Goal: Information Seeking & Learning: Learn about a topic

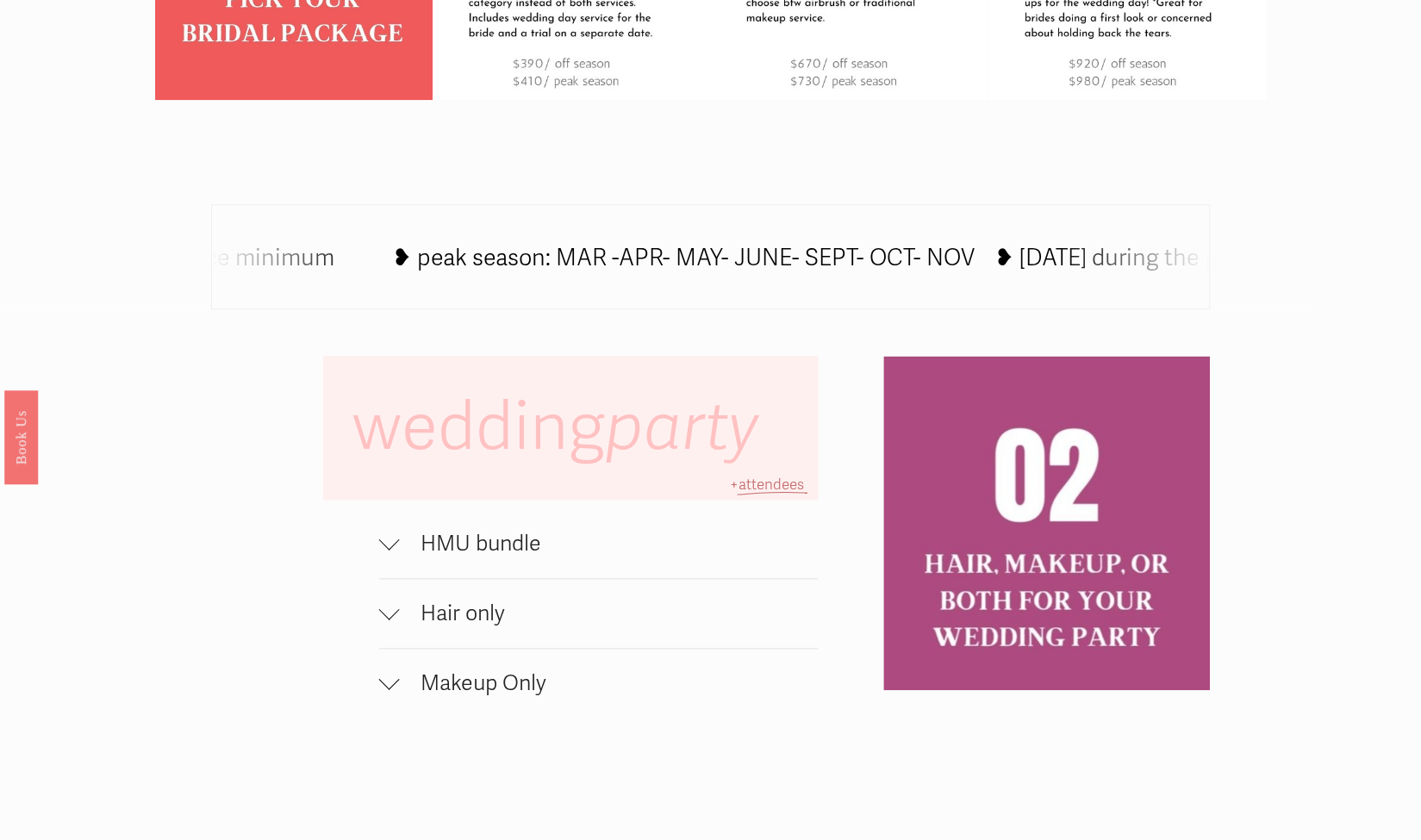
scroll to position [917, 0]
click at [498, 553] on span "HMU bundle" at bounding box center [609, 544] width 418 height 26
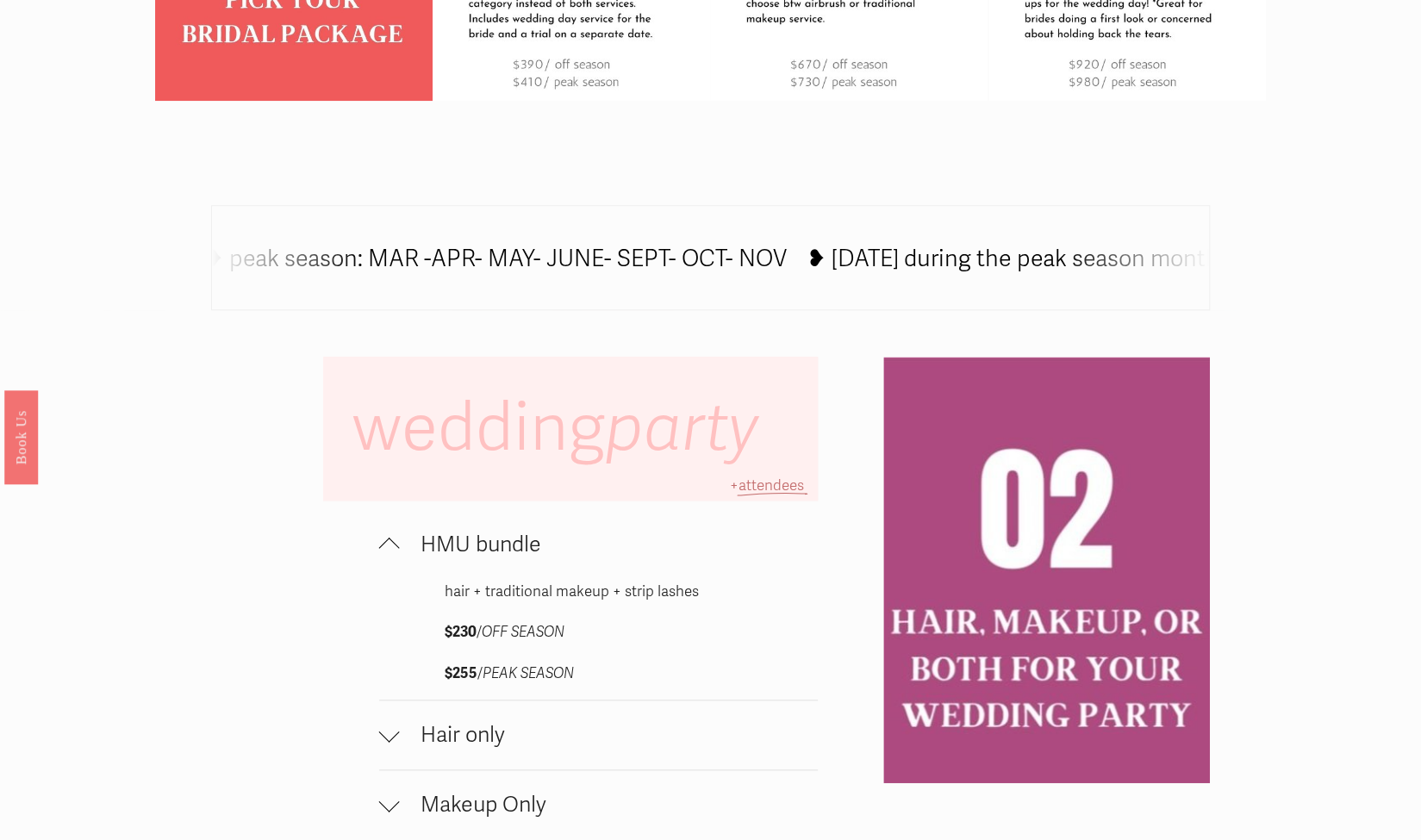
click at [498, 553] on span "HMU bundle" at bounding box center [609, 544] width 418 height 26
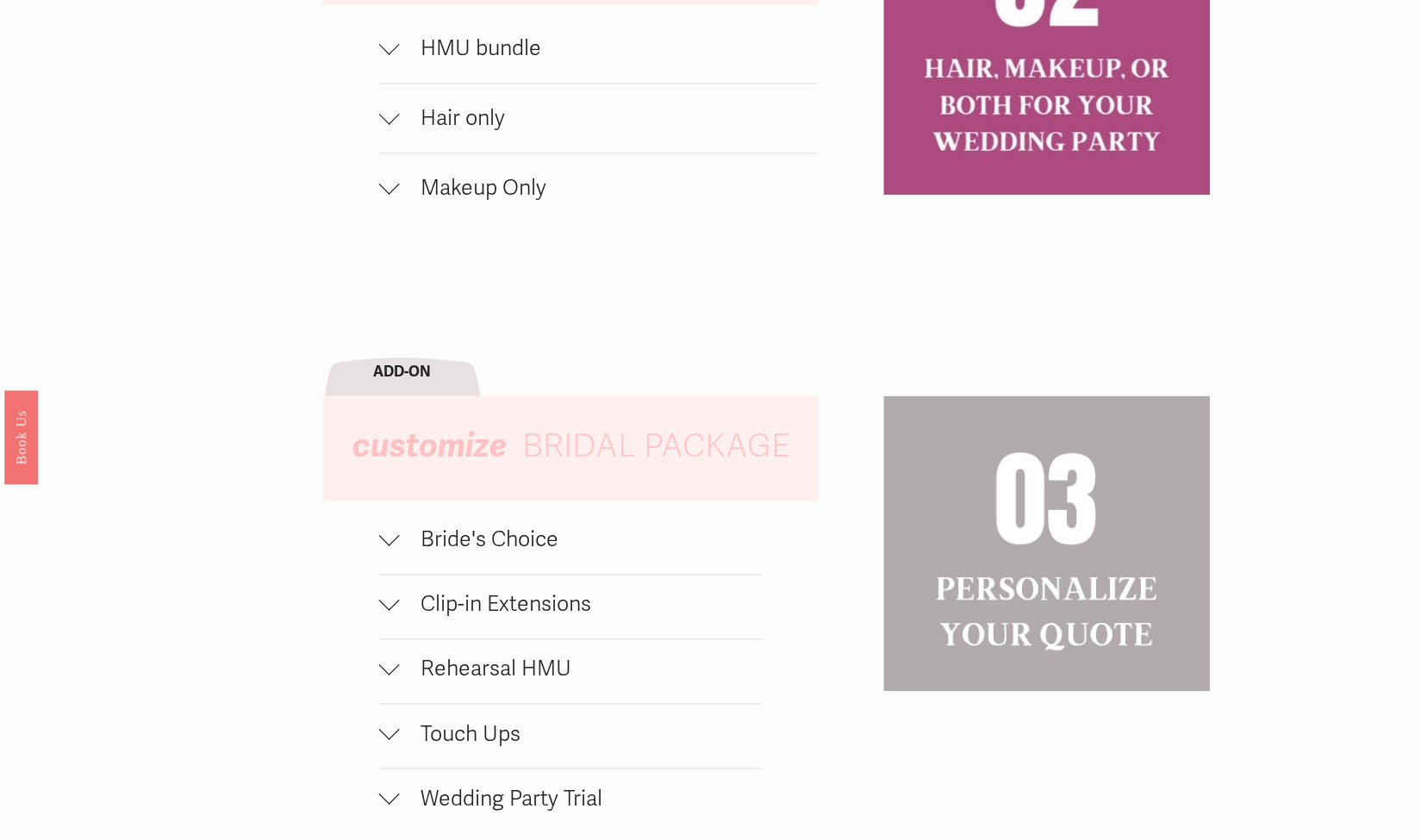
scroll to position [1417, 0]
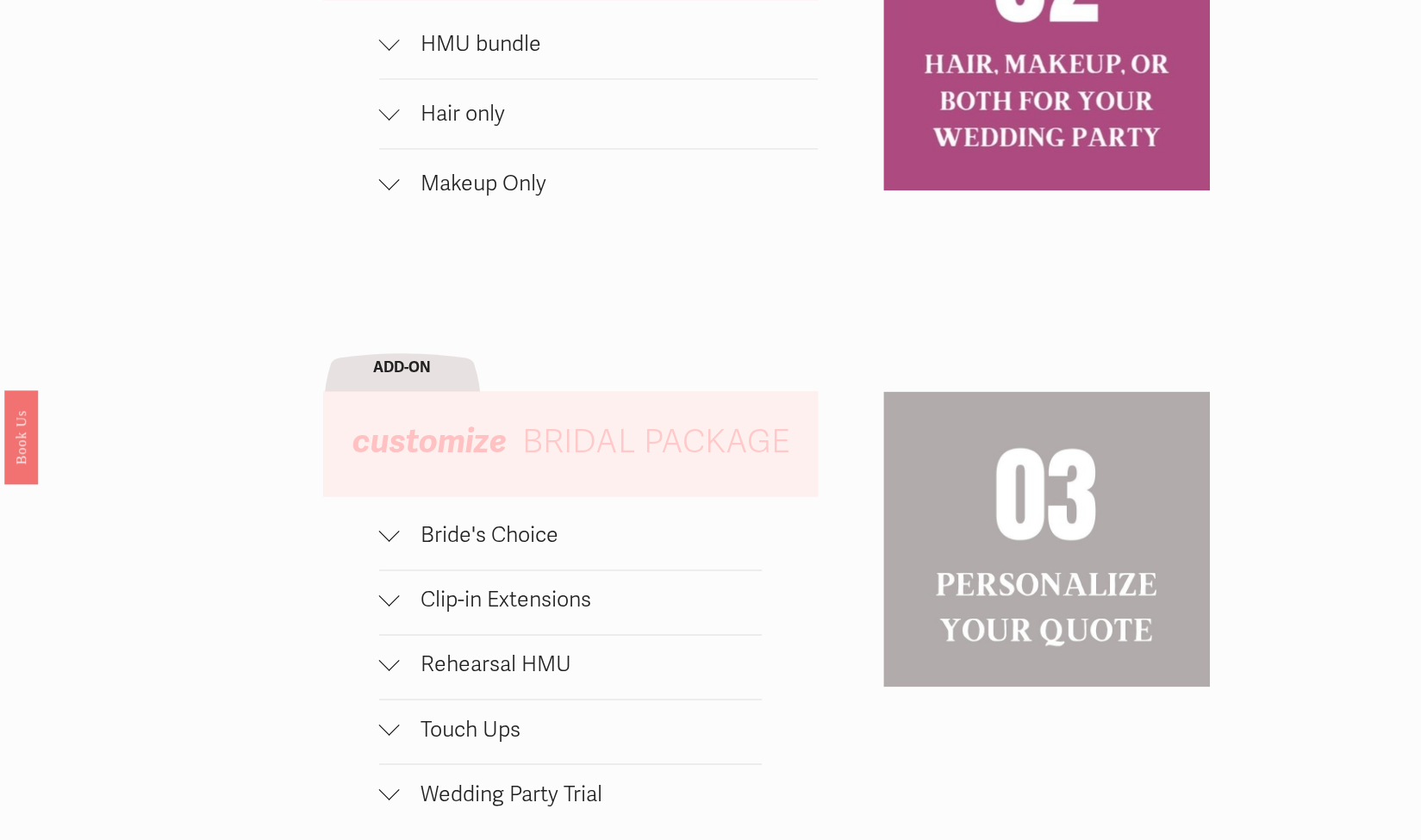
click at [519, 548] on span "Bride's Choice" at bounding box center [581, 535] width 362 height 26
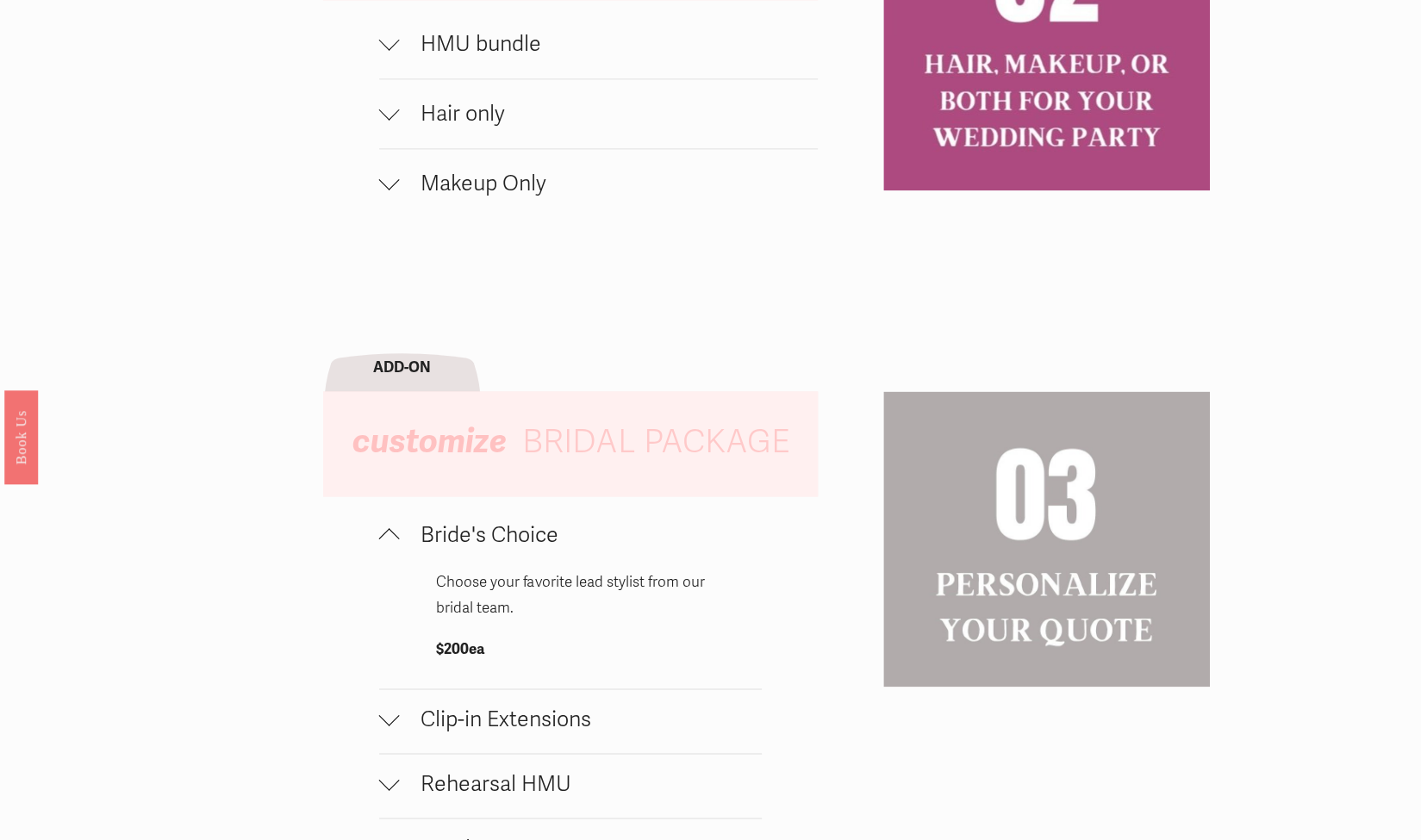
click at [519, 548] on span "Bride's Choice" at bounding box center [581, 535] width 362 height 26
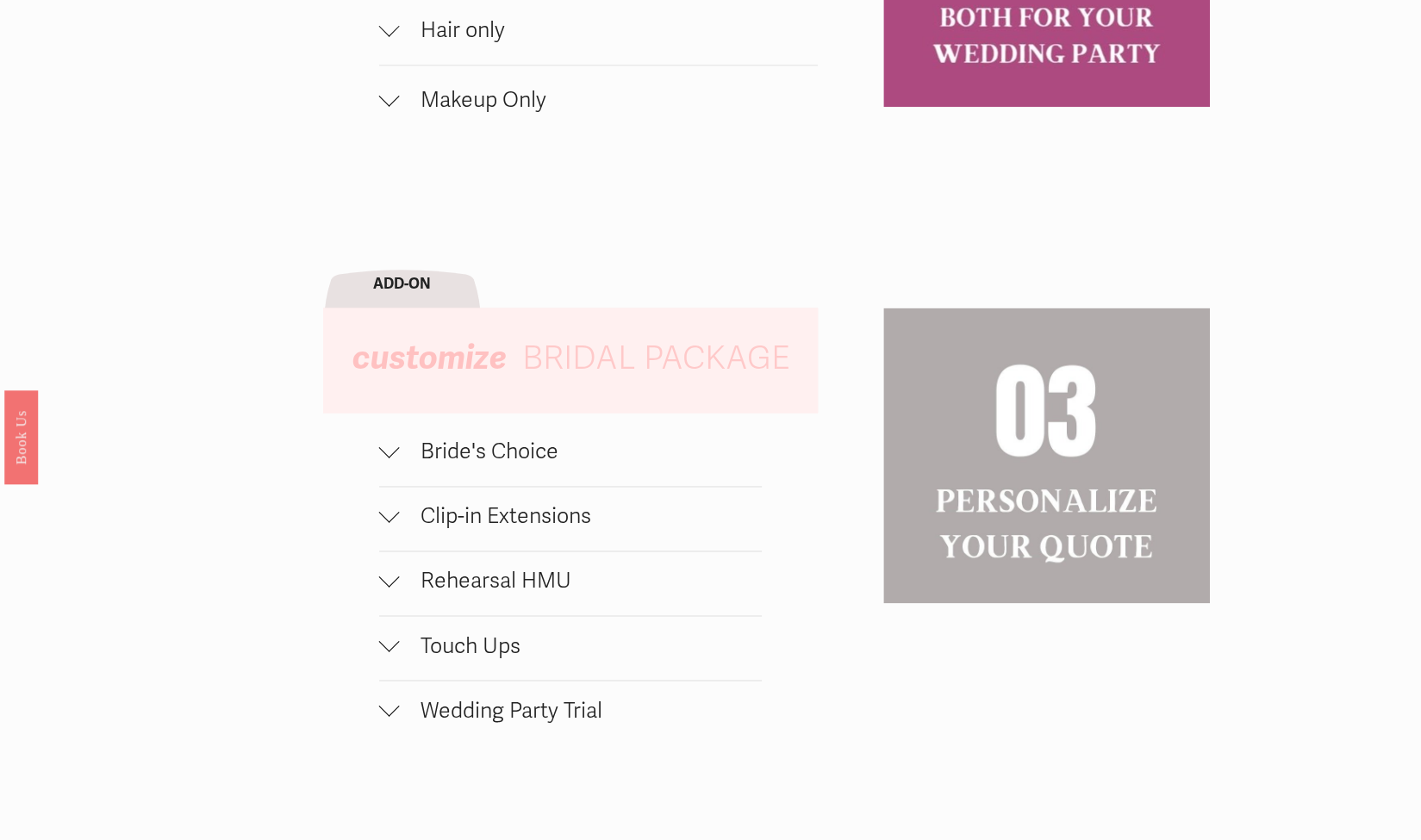
scroll to position [1511, 0]
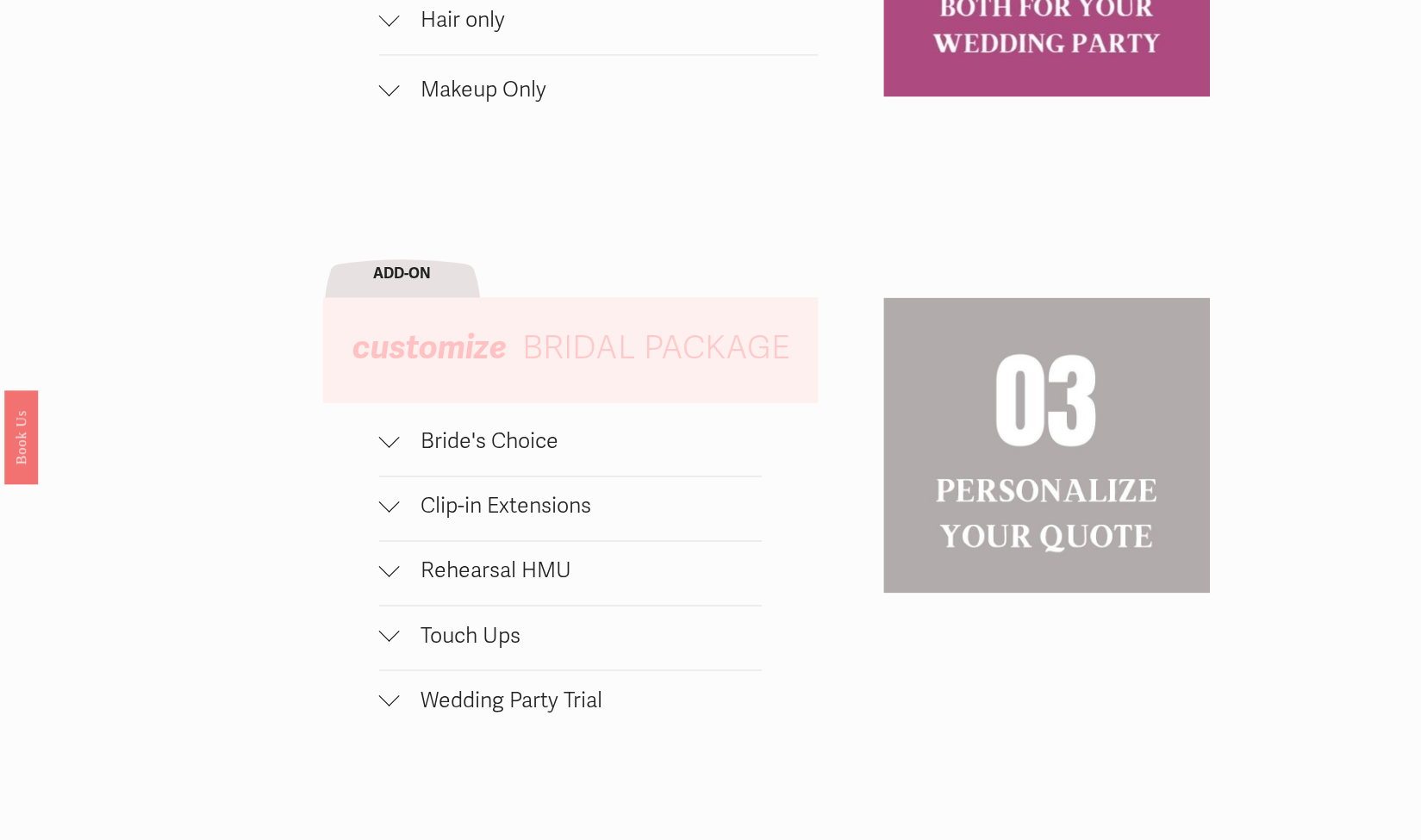
click at [517, 519] on span "Clip-in Extensions" at bounding box center [581, 505] width 362 height 26
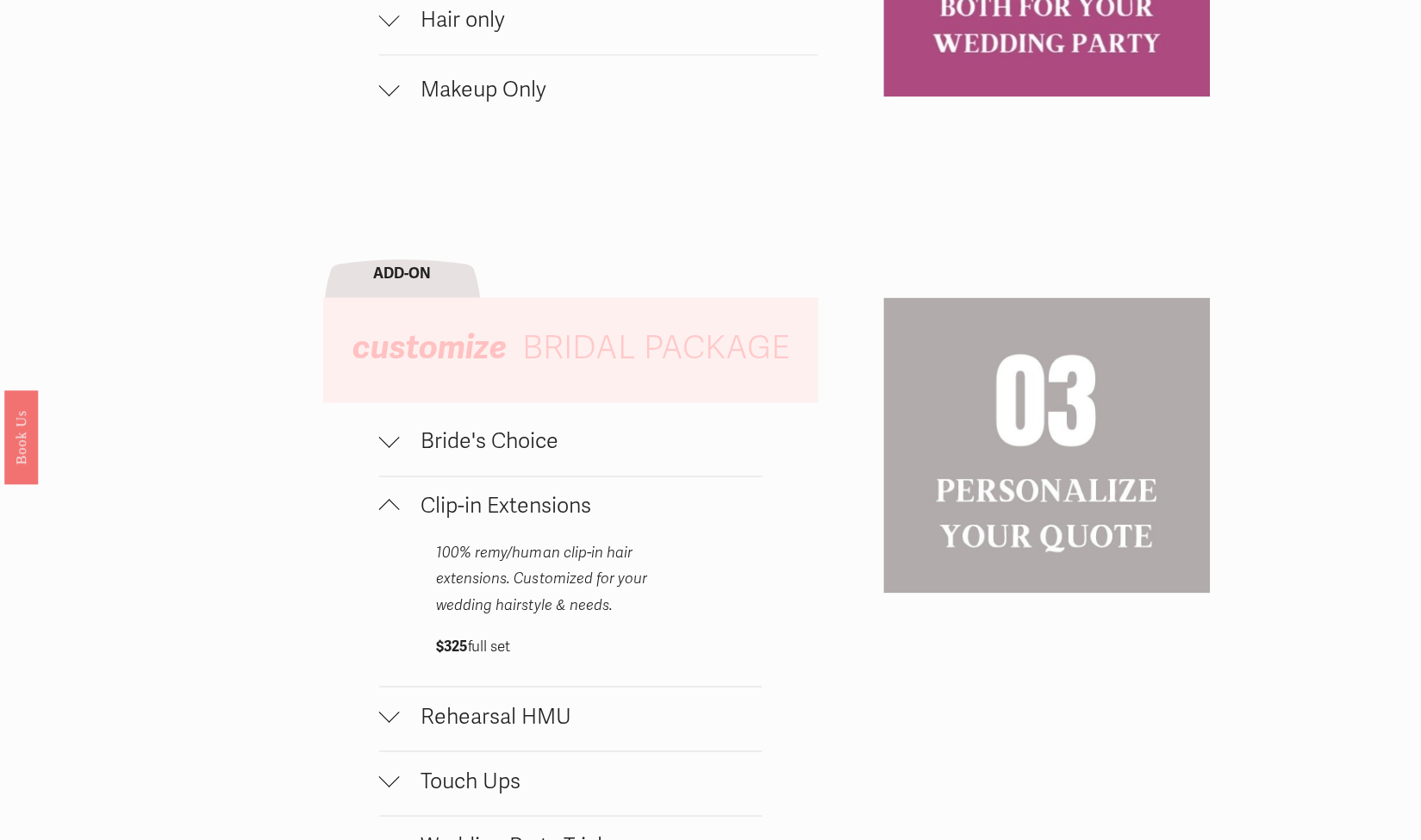
click at [517, 519] on span "Clip-in Extensions" at bounding box center [581, 505] width 362 height 26
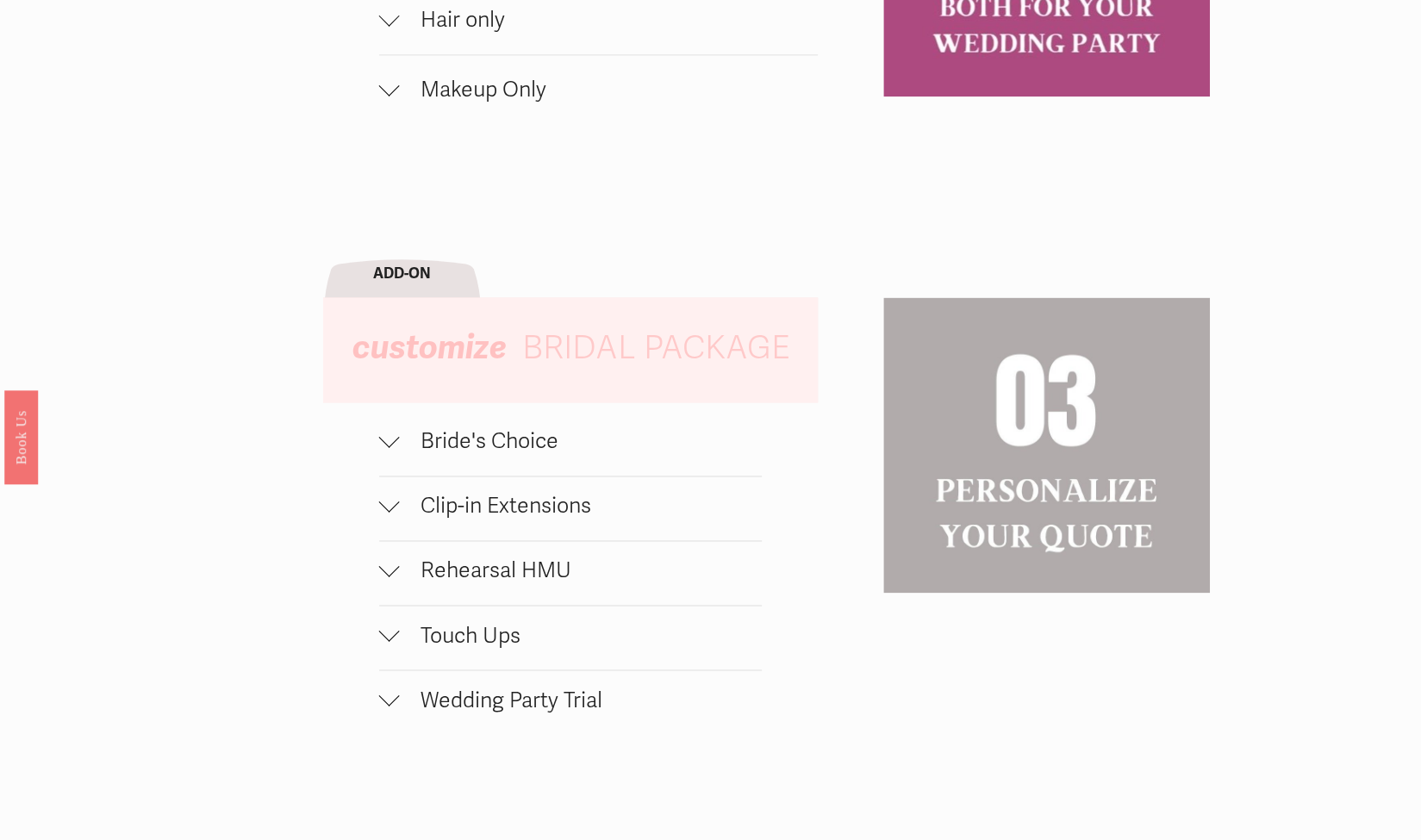
click at [500, 583] on span "Rehearsal HMU" at bounding box center [581, 570] width 362 height 26
click at [493, 648] on span "Touch Ups" at bounding box center [581, 634] width 362 height 26
click at [484, 705] on span "Wedding Party Trial" at bounding box center [581, 699] width 362 height 26
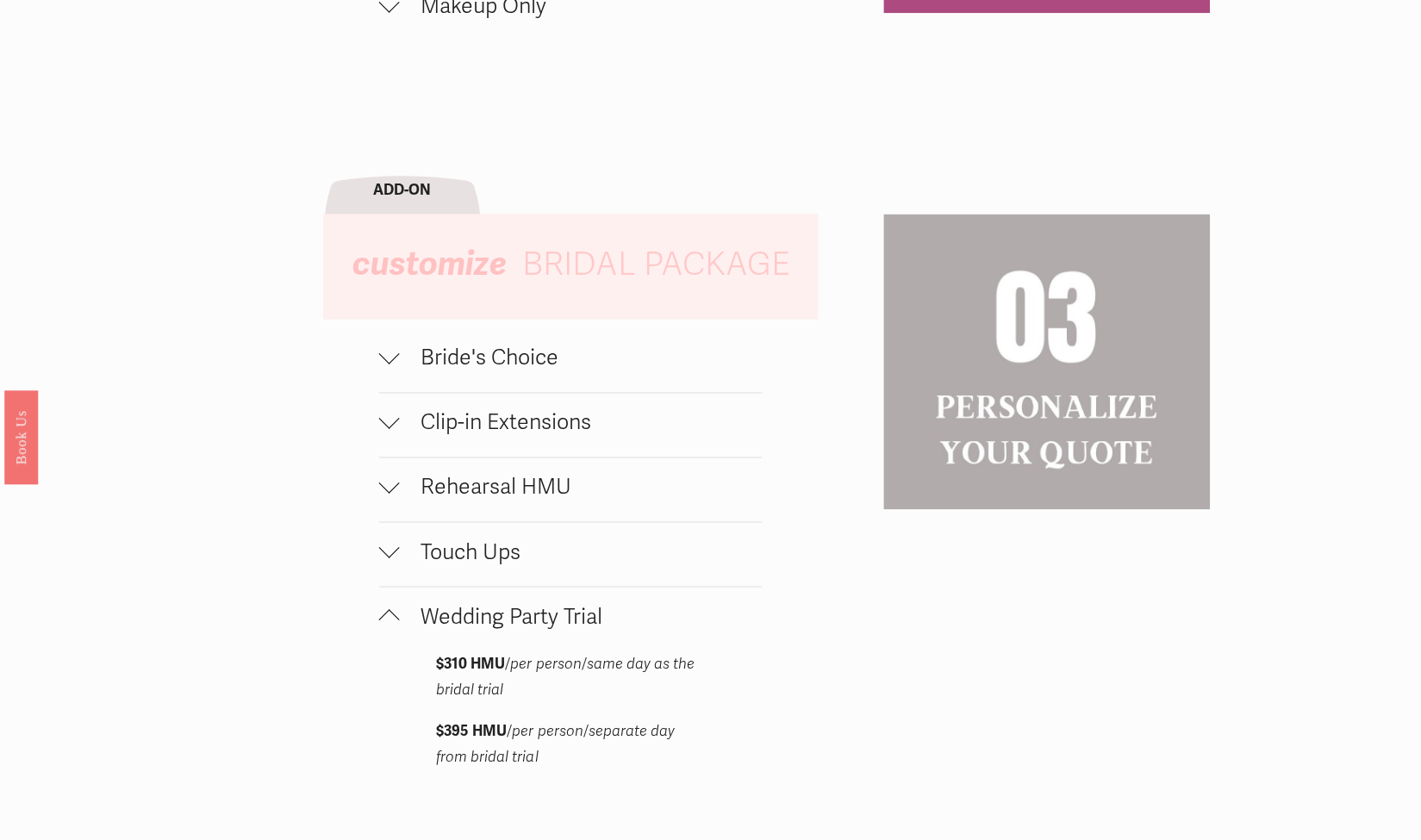
scroll to position [1596, 0]
click at [482, 649] on button "Wedding Party Trial" at bounding box center [570, 618] width 383 height 64
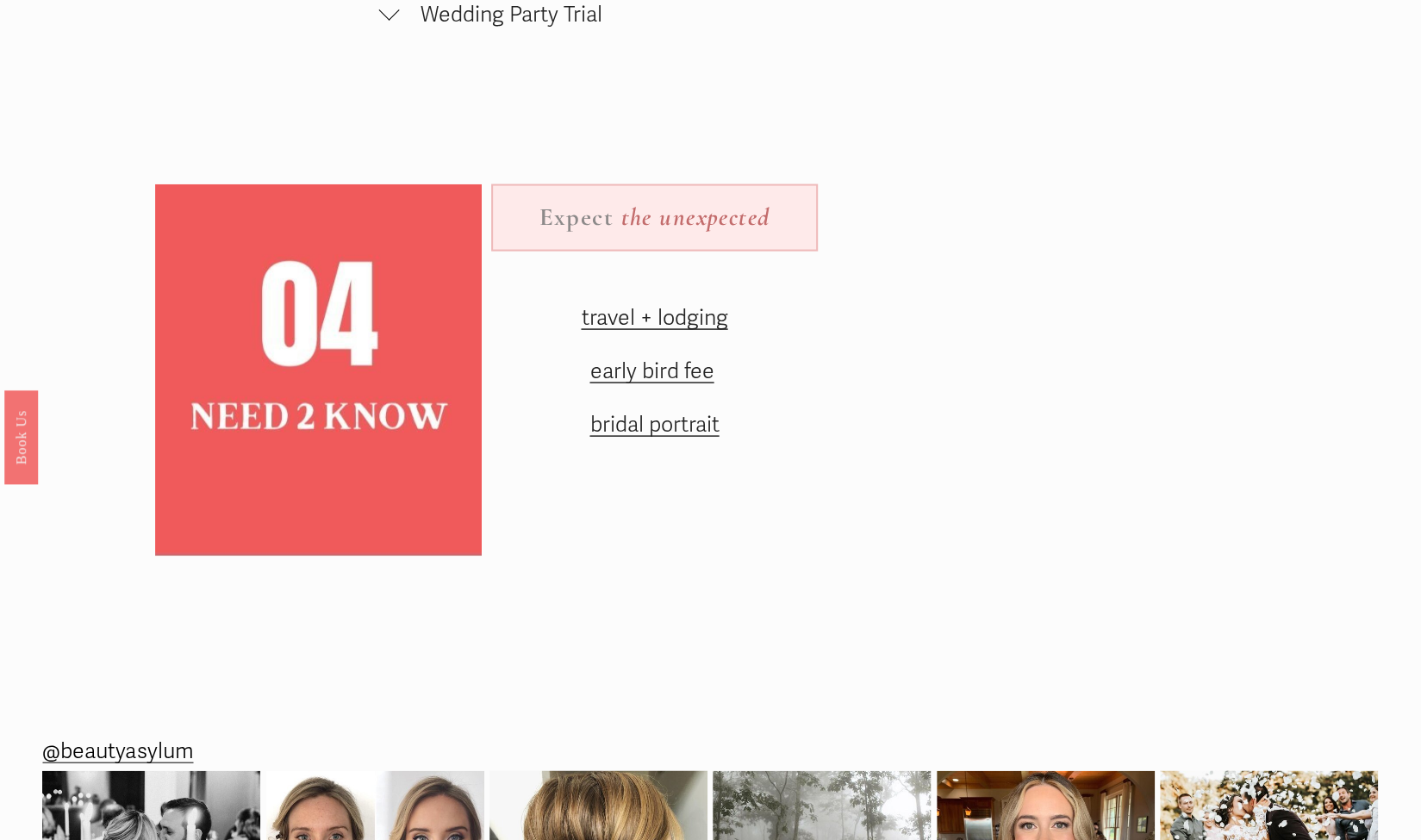
scroll to position [2197, 0]
click at [712, 330] on span "travel + lodging" at bounding box center [654, 317] width 147 height 26
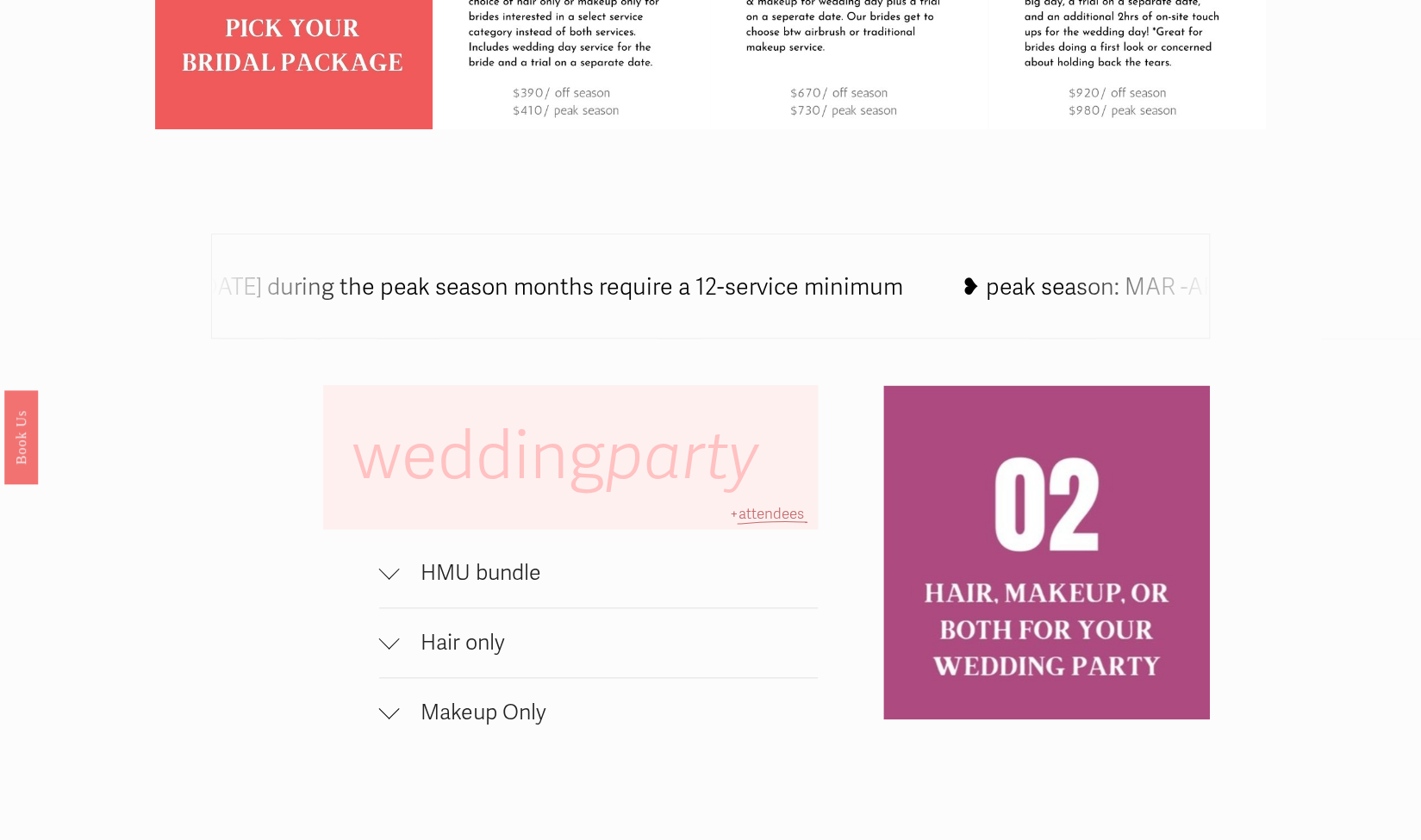
scroll to position [900, 0]
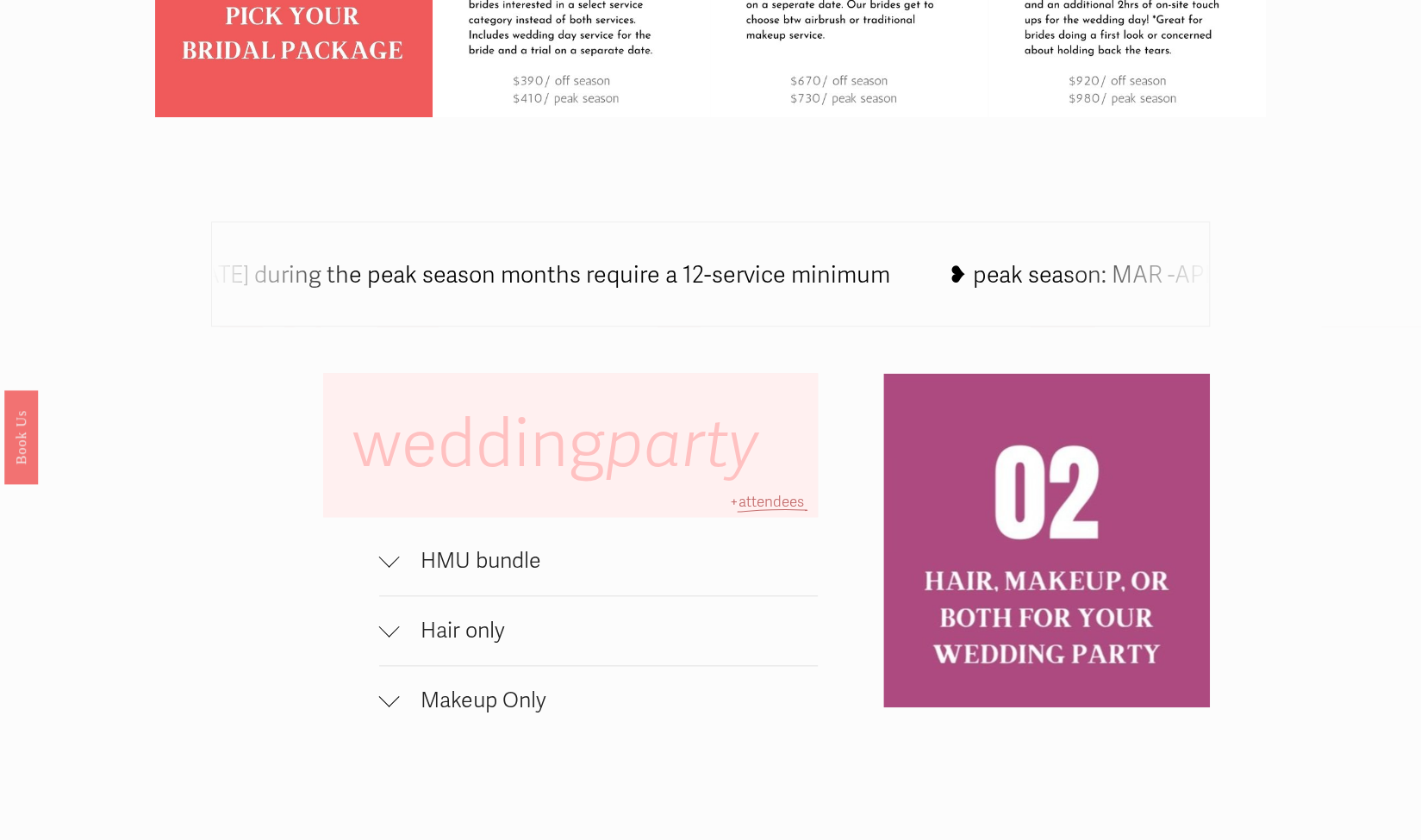
click at [529, 588] on button "HMU bundle" at bounding box center [597, 560] width 438 height 69
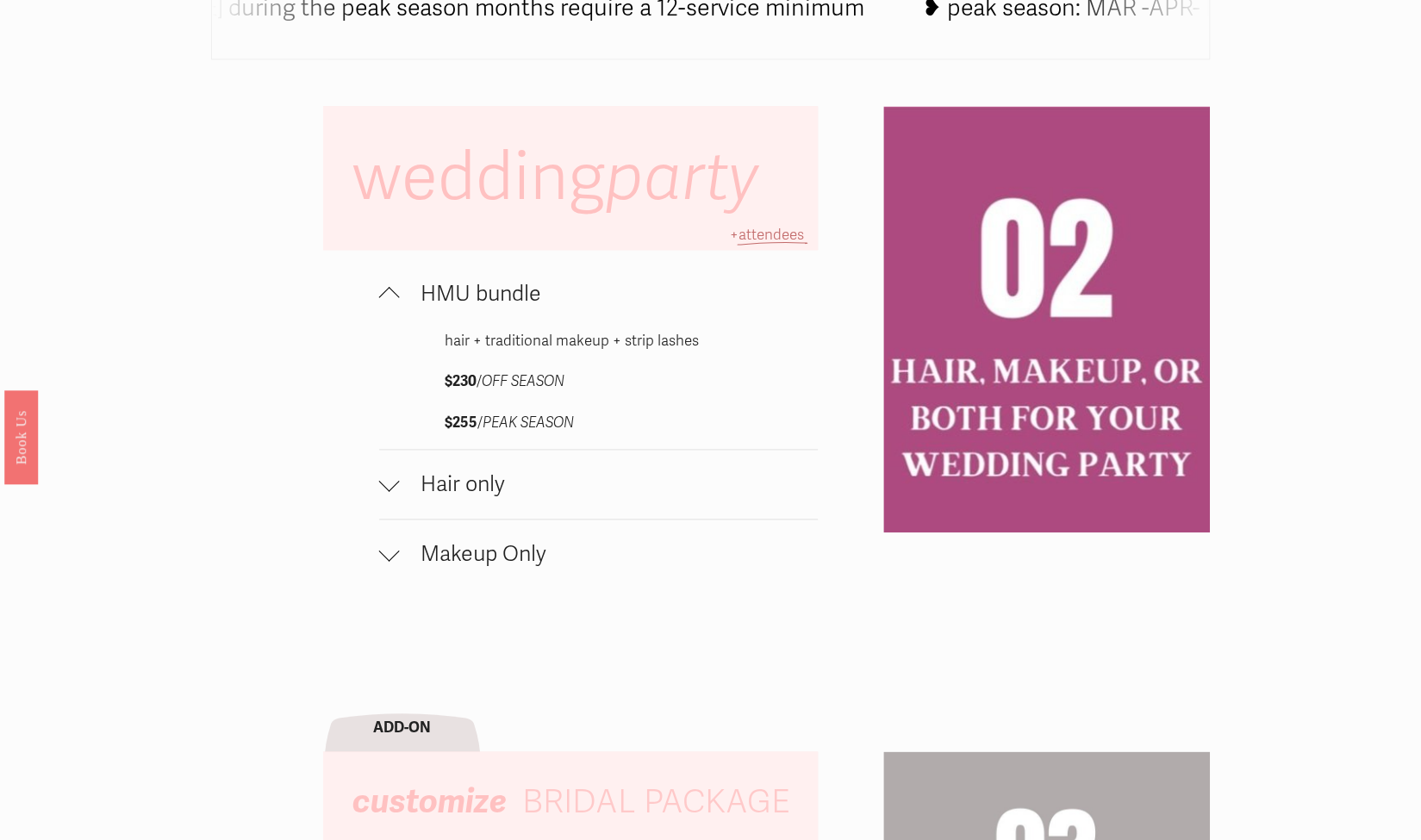
scroll to position [1170, 0]
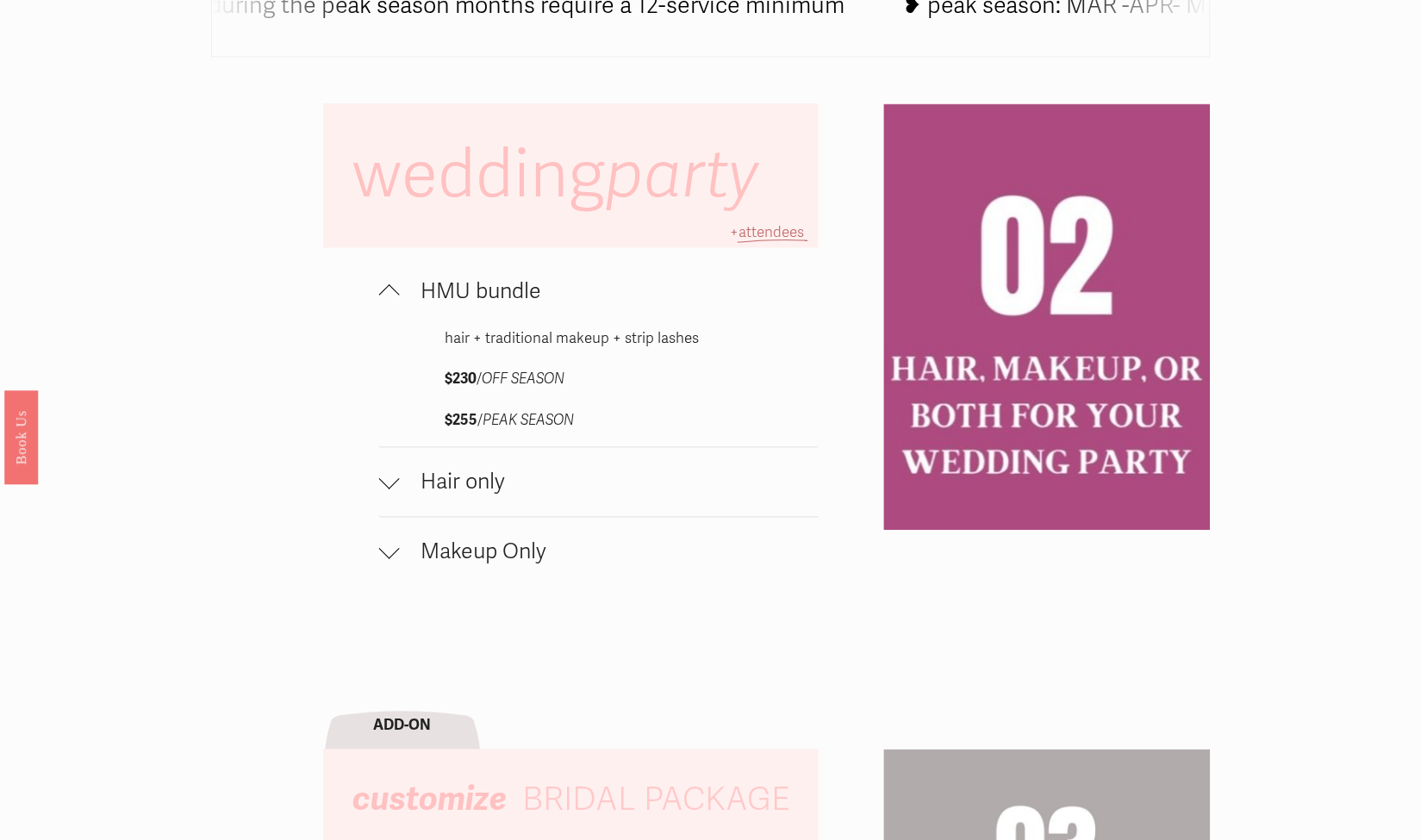
click at [515, 481] on span "Hair only" at bounding box center [609, 482] width 418 height 26
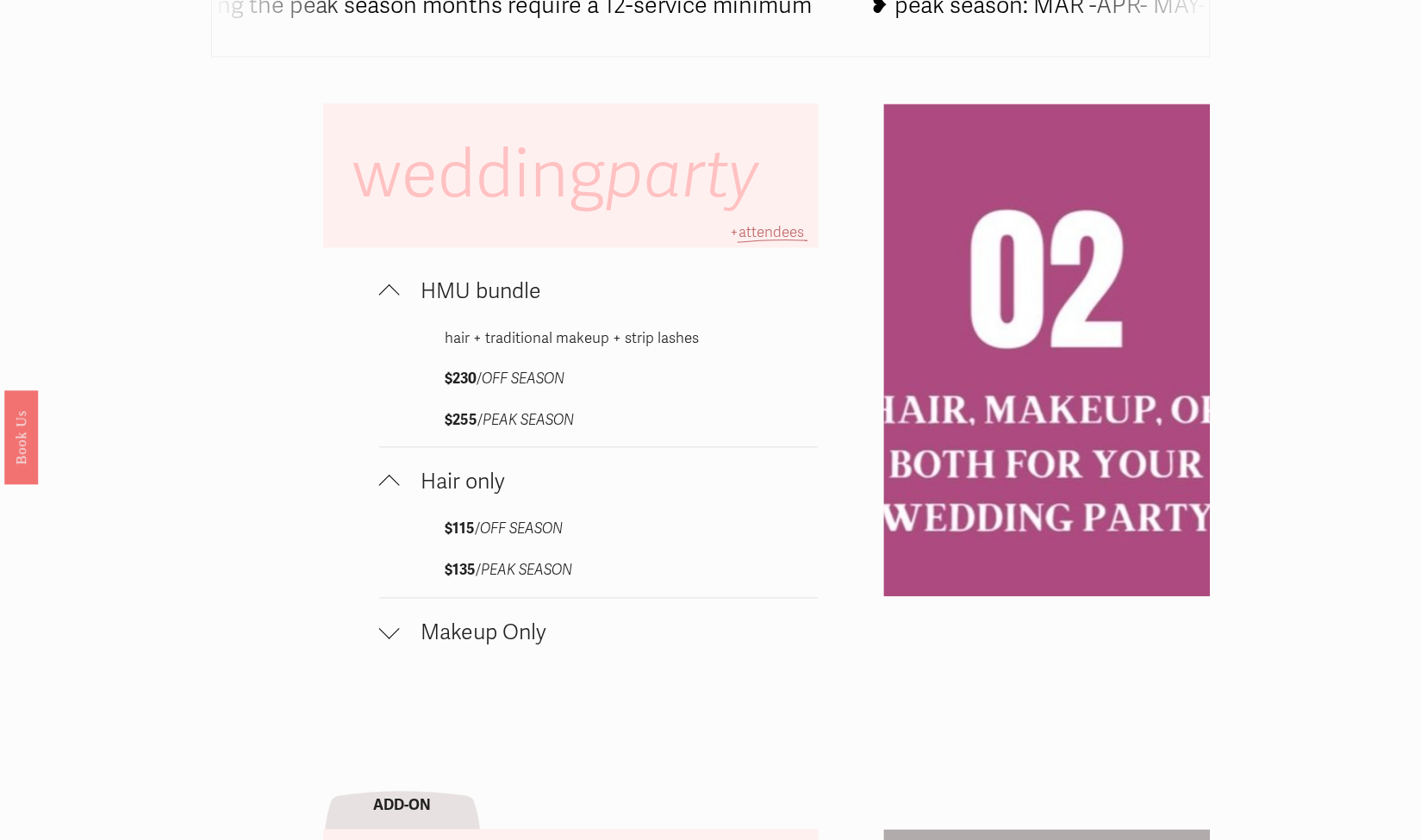
click at [546, 636] on span "Makeup Only" at bounding box center [609, 632] width 418 height 26
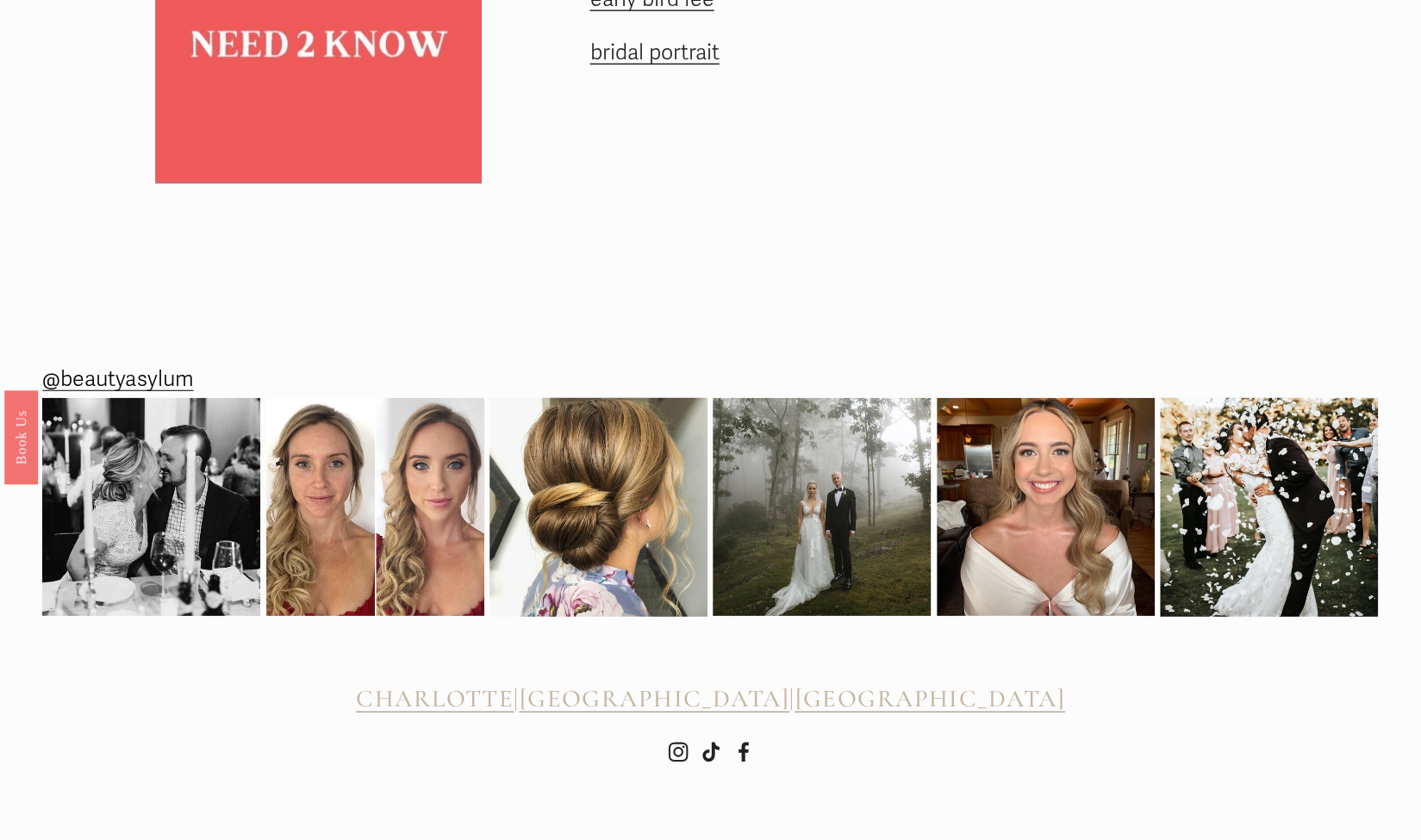
scroll to position [2901, 0]
click at [514, 689] on span "CHARLOTTE" at bounding box center [434, 698] width 157 height 29
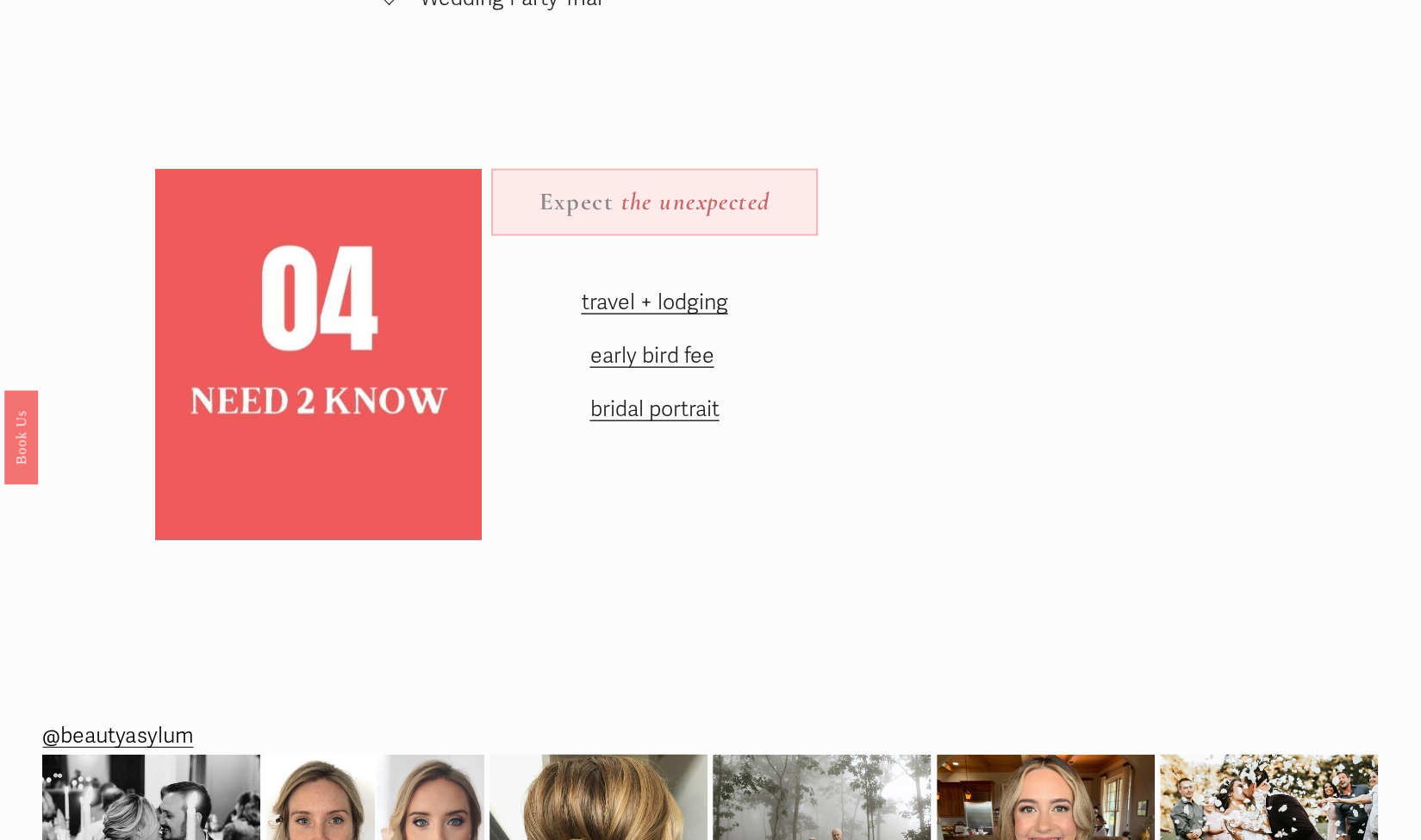
scroll to position [2522, 0]
click at [699, 317] on span "travel + lodging" at bounding box center [654, 303] width 147 height 26
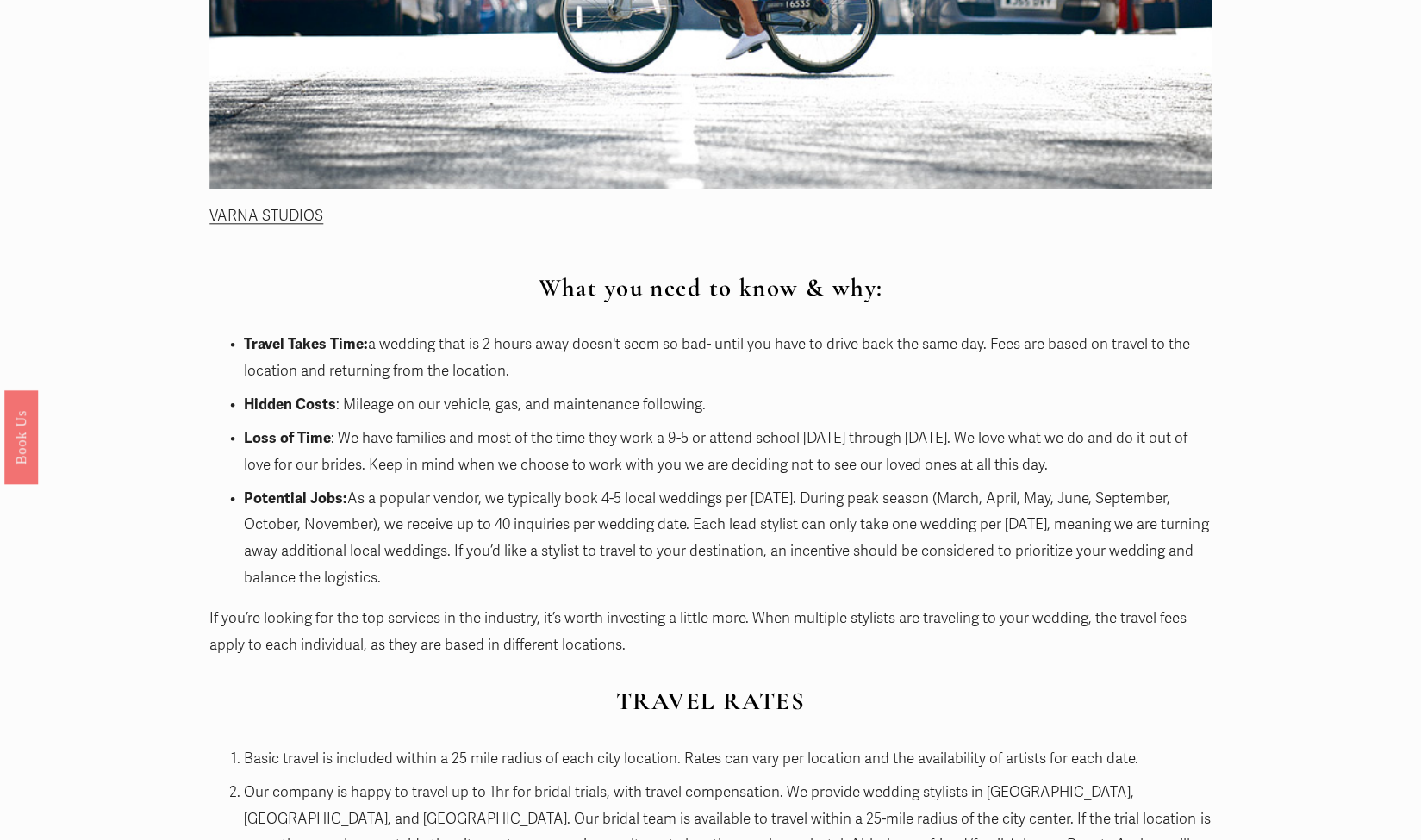
scroll to position [1126, 0]
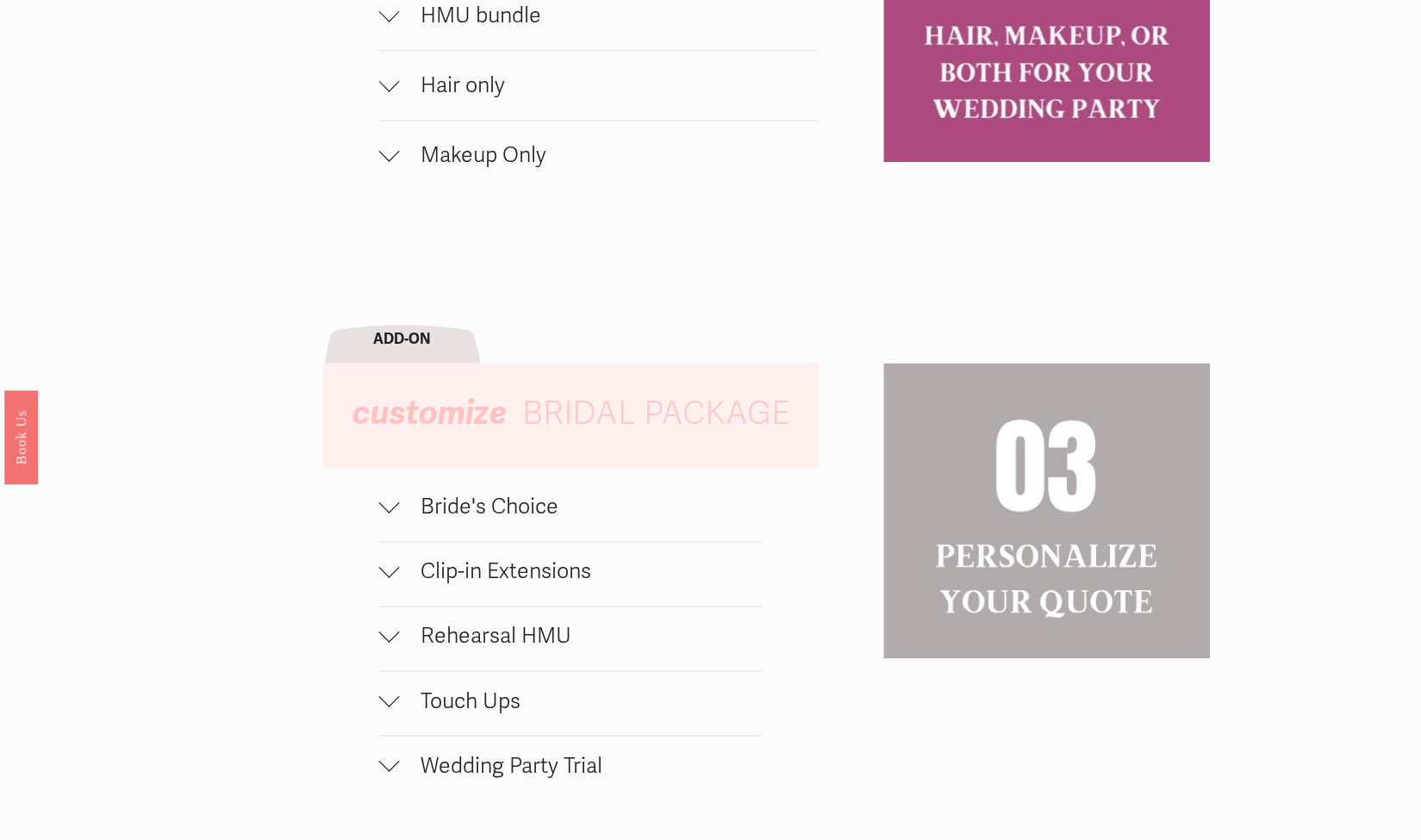
scroll to position [1438, 0]
